Goal: Entertainment & Leisure: Browse casually

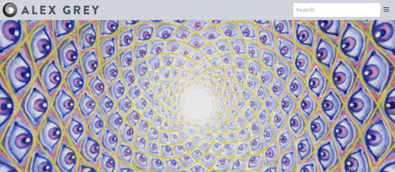
click at [389, 8] on icon at bounding box center [386, 9] width 7 height 7
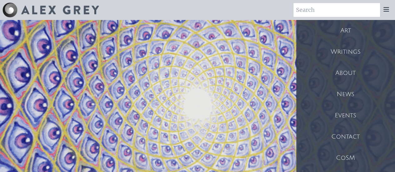
click at [371, 34] on div "Art" at bounding box center [345, 30] width 99 height 21
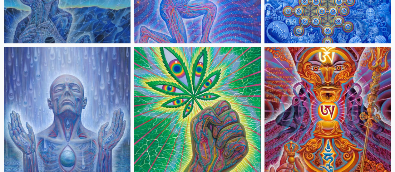
scroll to position [1593, 0]
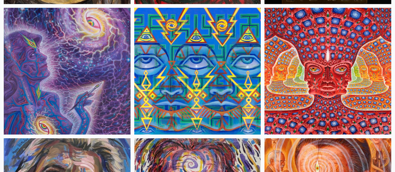
scroll to position [2718, 0]
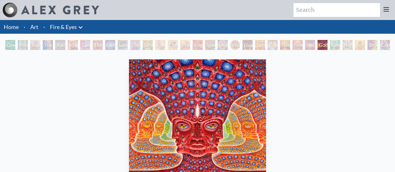
scroll to position [94, 0]
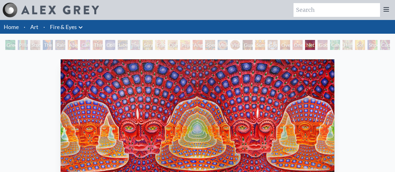
scroll to position [31, 0]
